Goal: Obtain resource: Download file/media

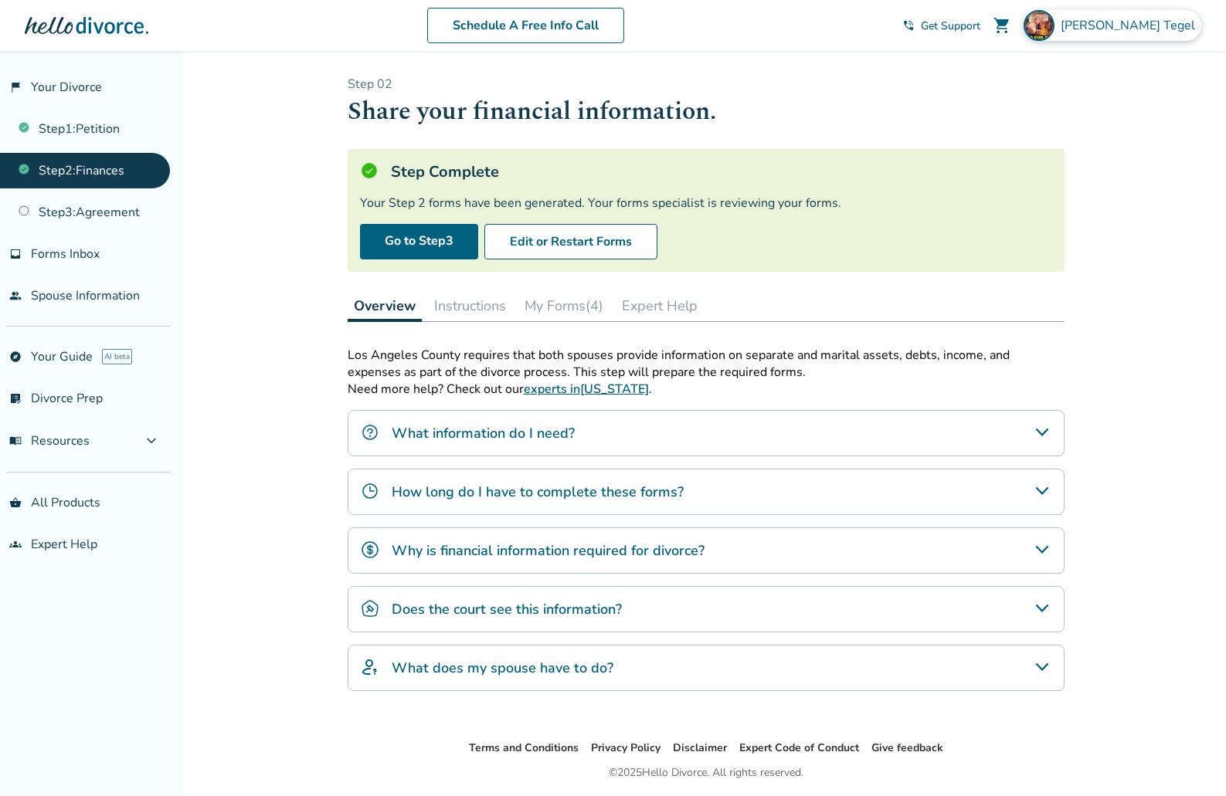
click at [1149, 25] on span "[PERSON_NAME]" at bounding box center [1131, 25] width 141 height 17
click at [821, 91] on p "Step 0 2" at bounding box center [706, 84] width 717 height 17
click at [82, 253] on span "Forms Inbox" at bounding box center [65, 254] width 69 height 17
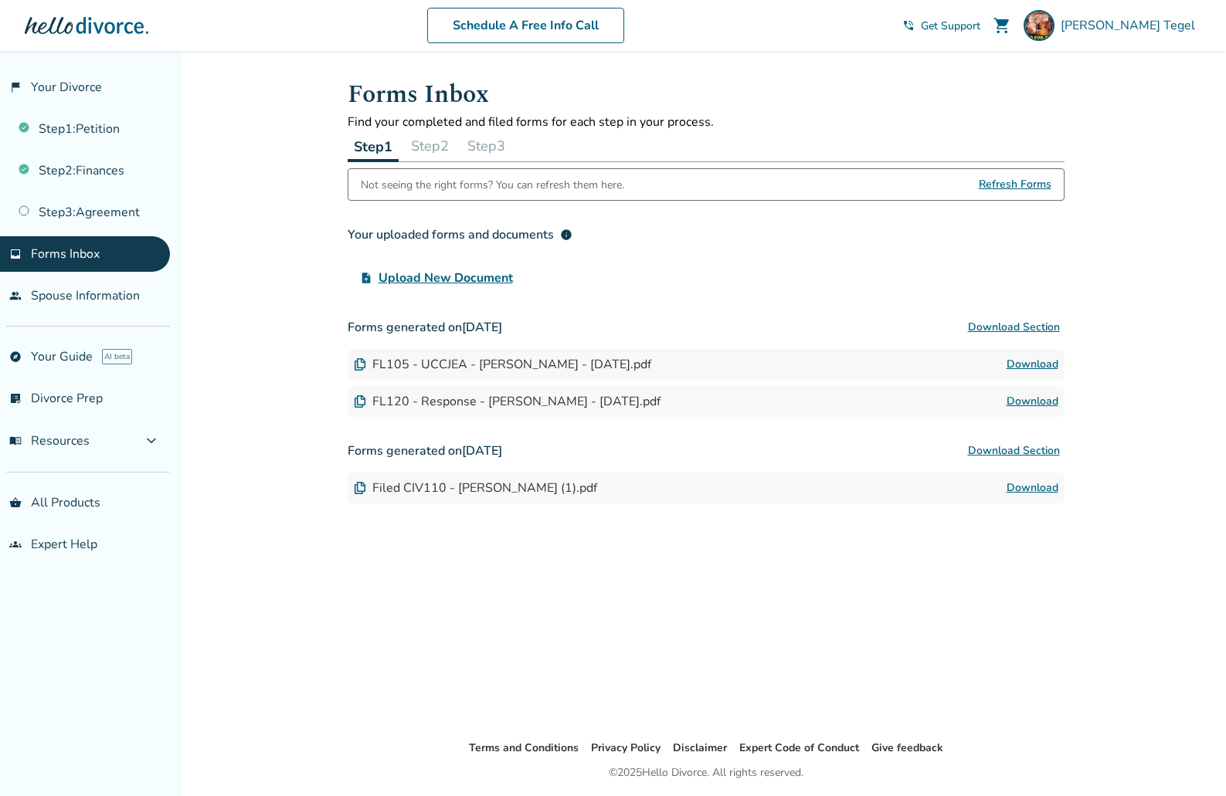
click at [1036, 365] on link "Download" at bounding box center [1032, 364] width 52 height 19
click at [1034, 402] on link "Download" at bounding box center [1032, 401] width 52 height 19
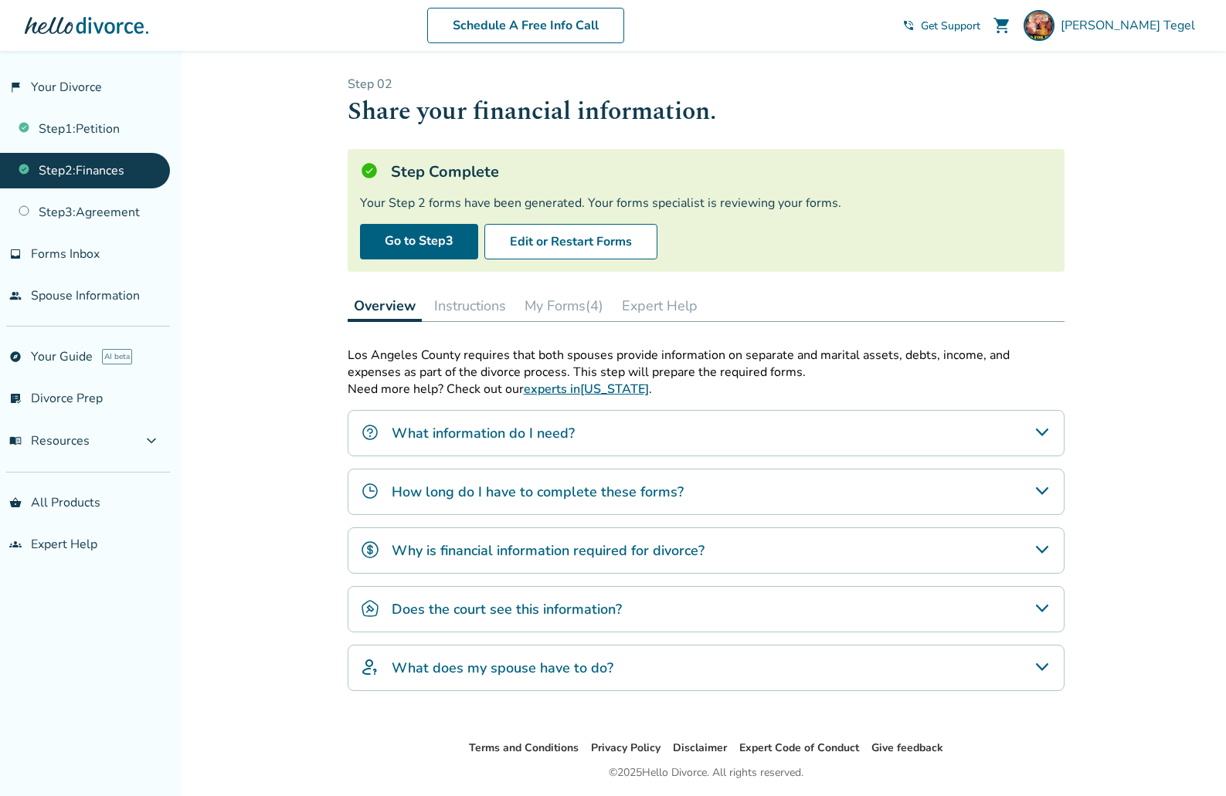
click at [571, 306] on button "My Forms (4)" at bounding box center [563, 305] width 91 height 31
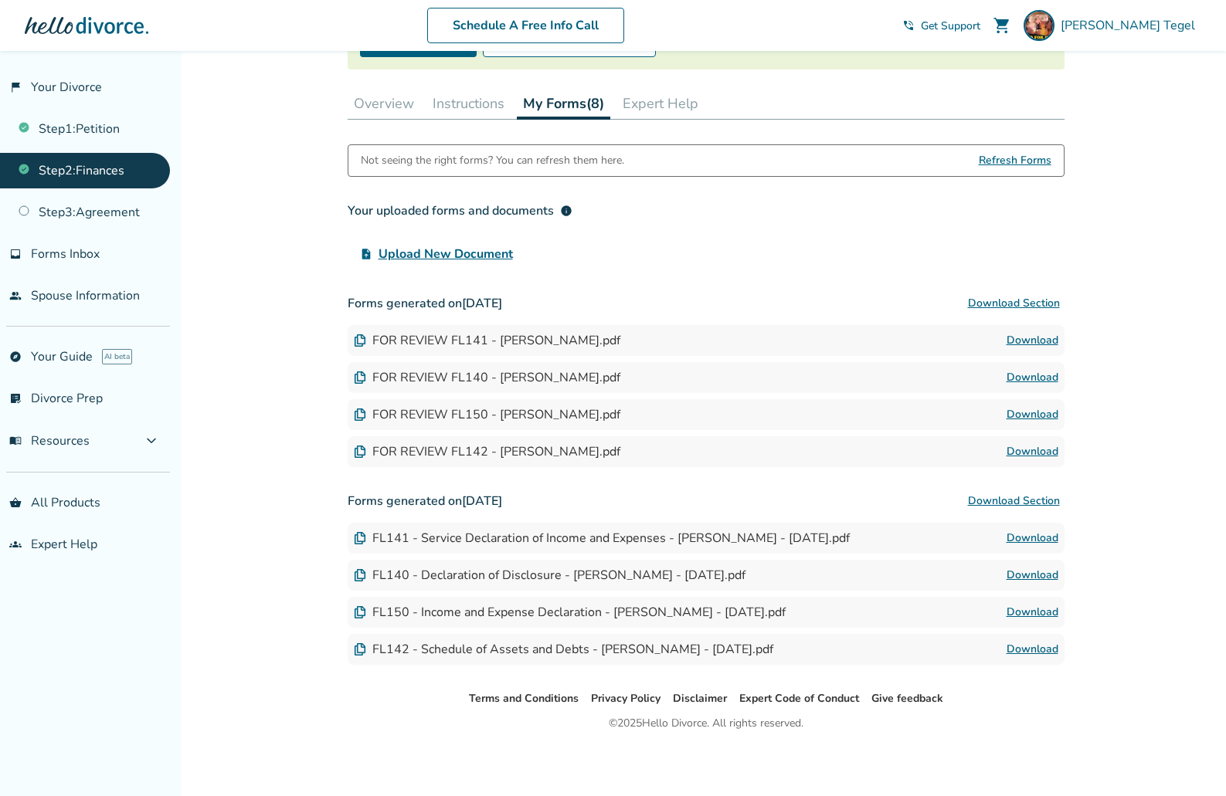
scroll to position [203, 0]
click at [1027, 611] on link "Download" at bounding box center [1032, 611] width 52 height 19
